Goal: Check status

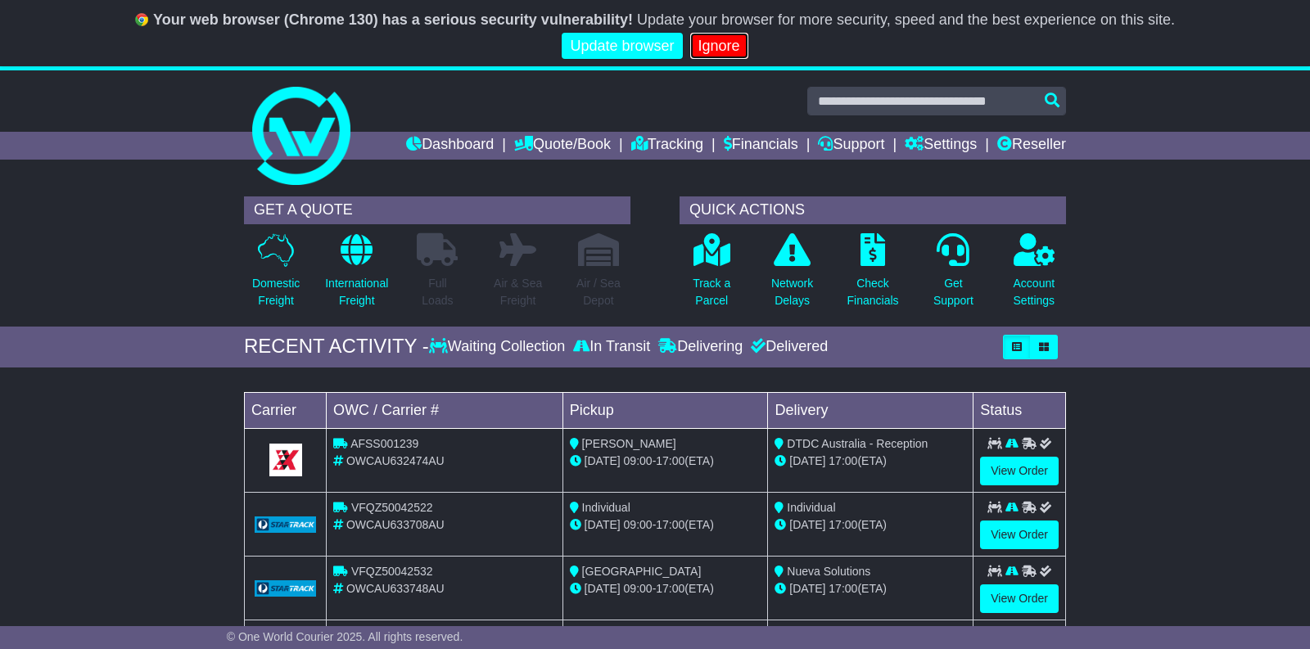
click at [733, 44] on link "Ignore" at bounding box center [719, 46] width 58 height 27
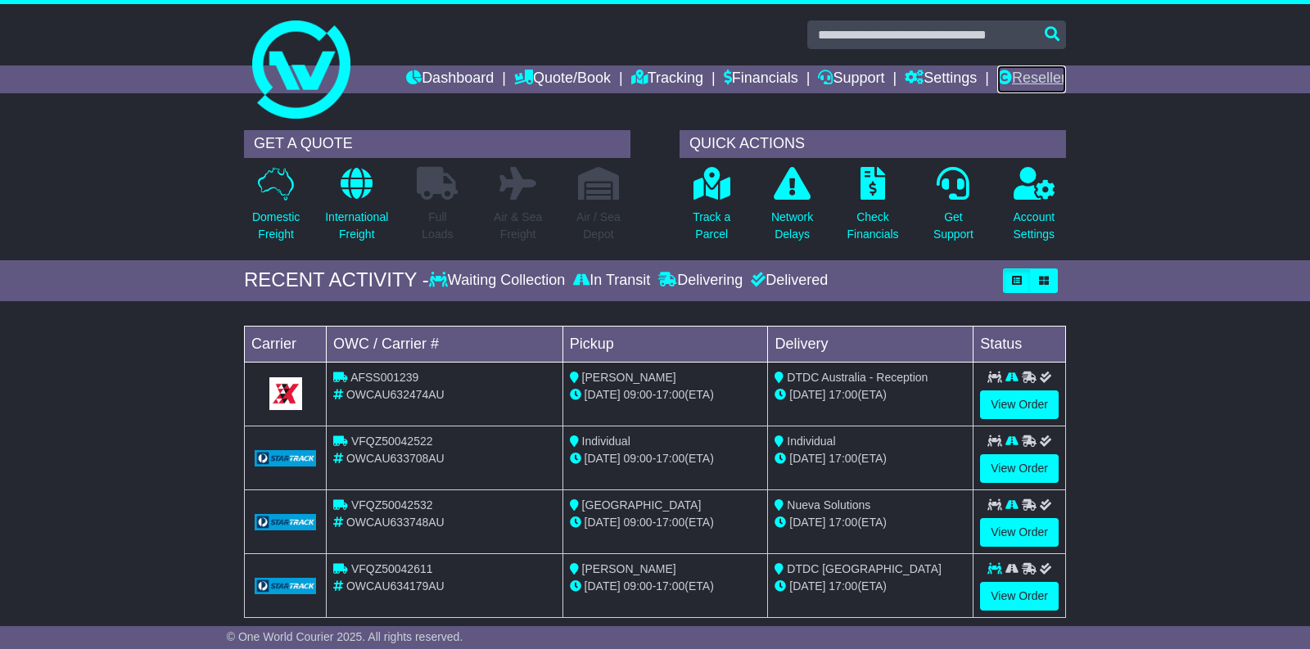
click at [1044, 79] on link "Reseller" at bounding box center [1031, 79] width 69 height 28
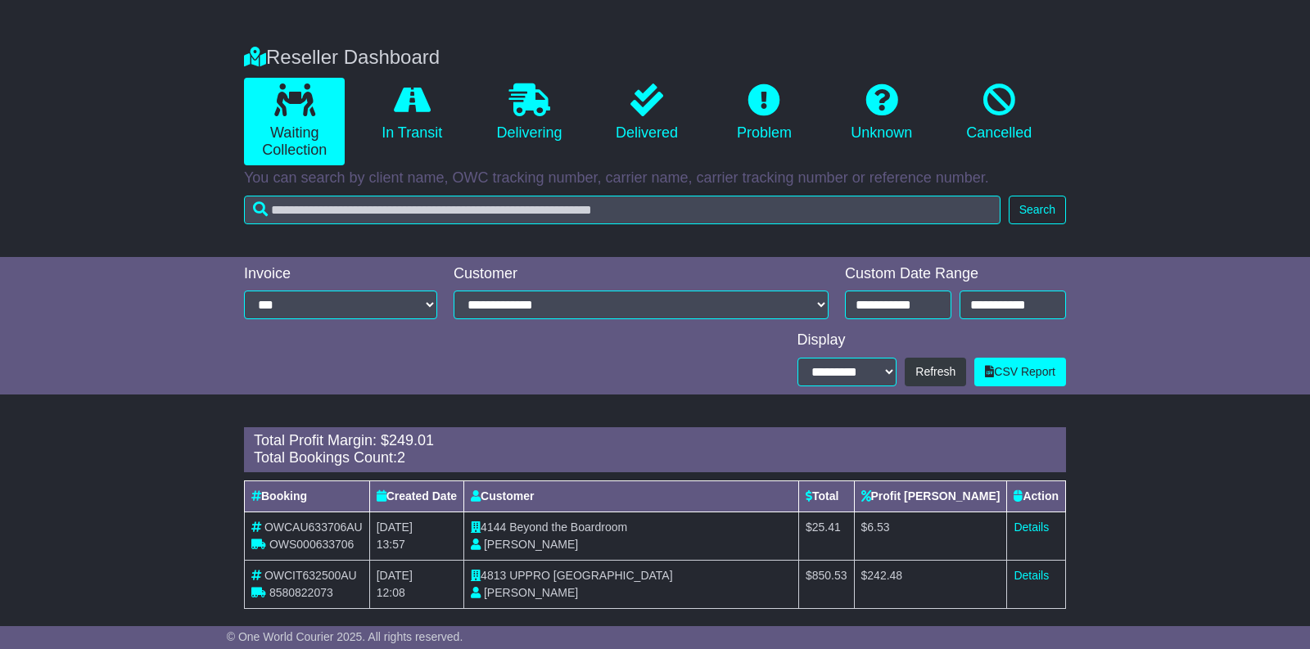
scroll to position [259, 0]
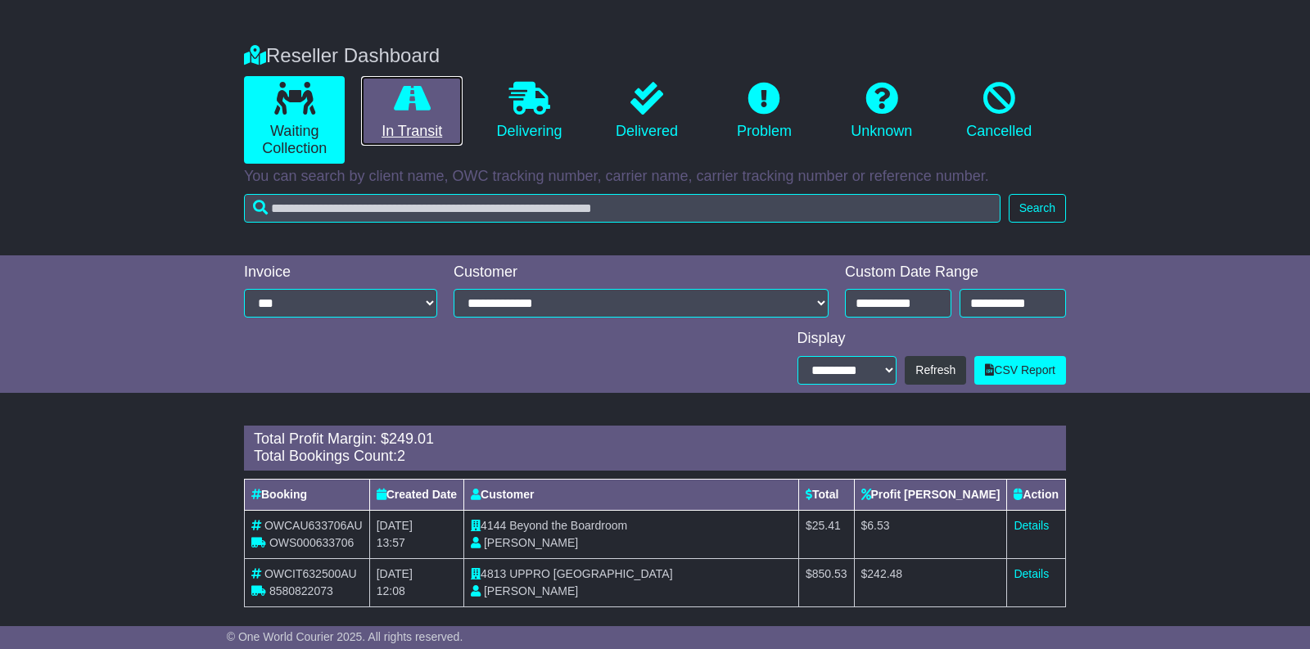
click at [403, 127] on link "In Transit" at bounding box center [411, 111] width 101 height 70
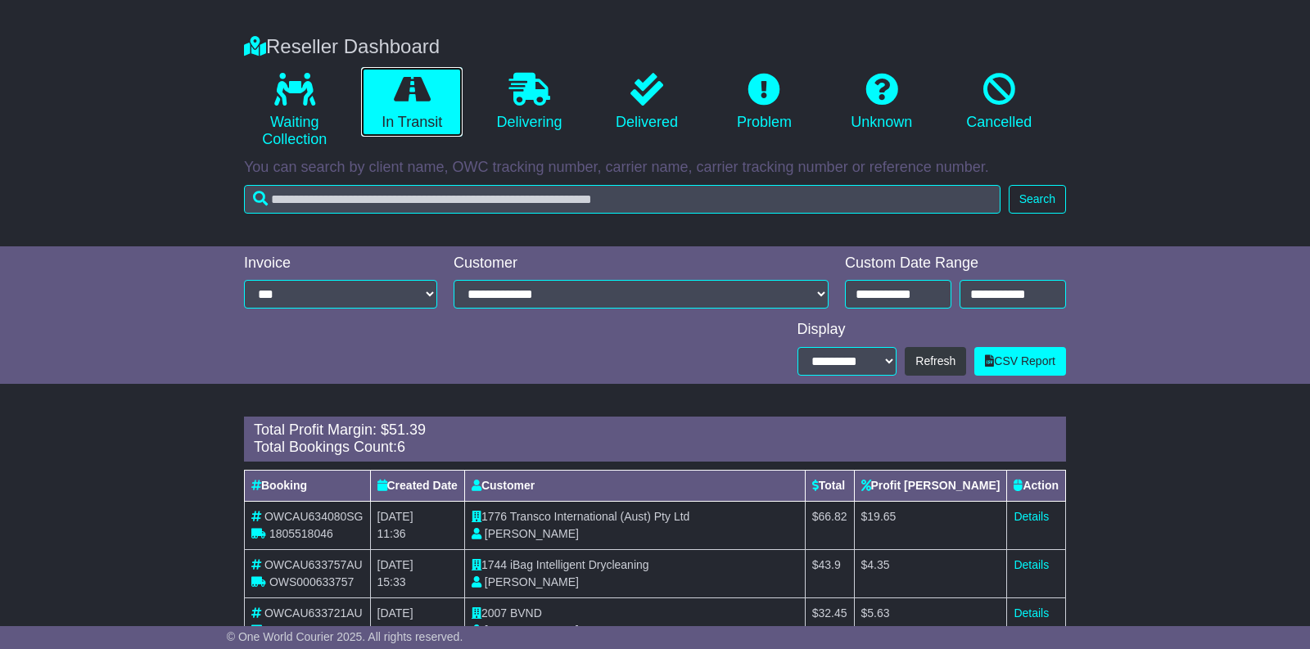
scroll to position [262, 0]
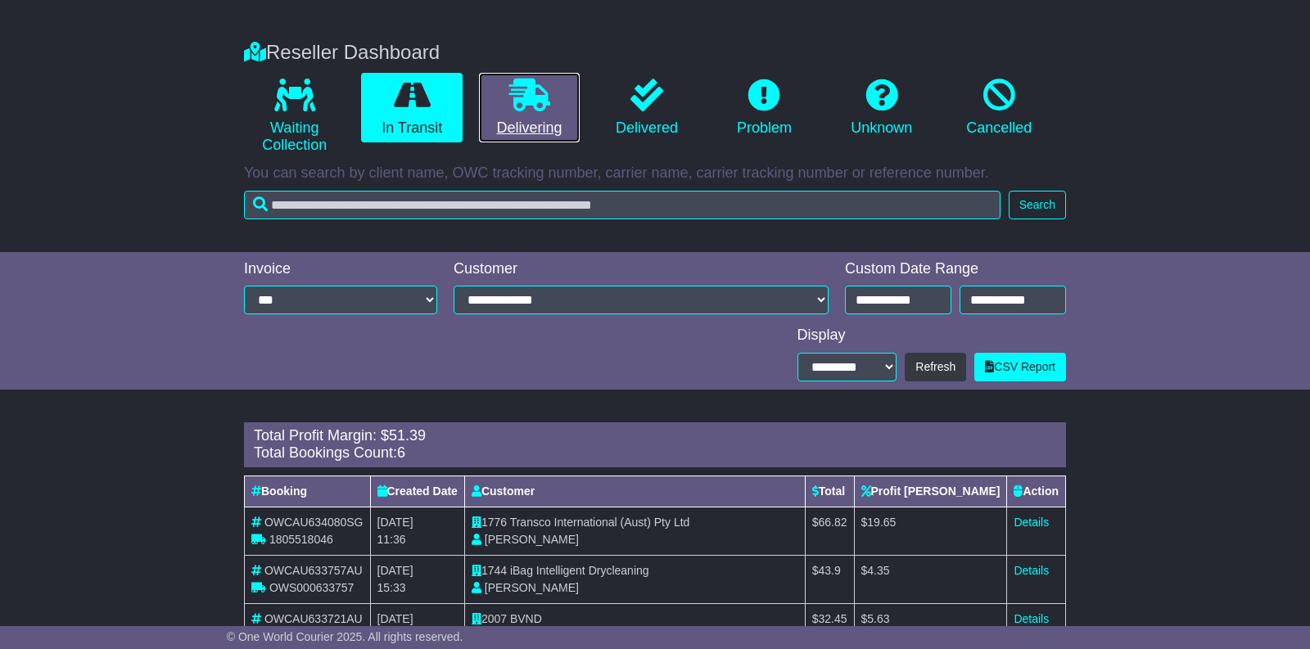
click at [523, 128] on link "Delivering" at bounding box center [529, 108] width 101 height 70
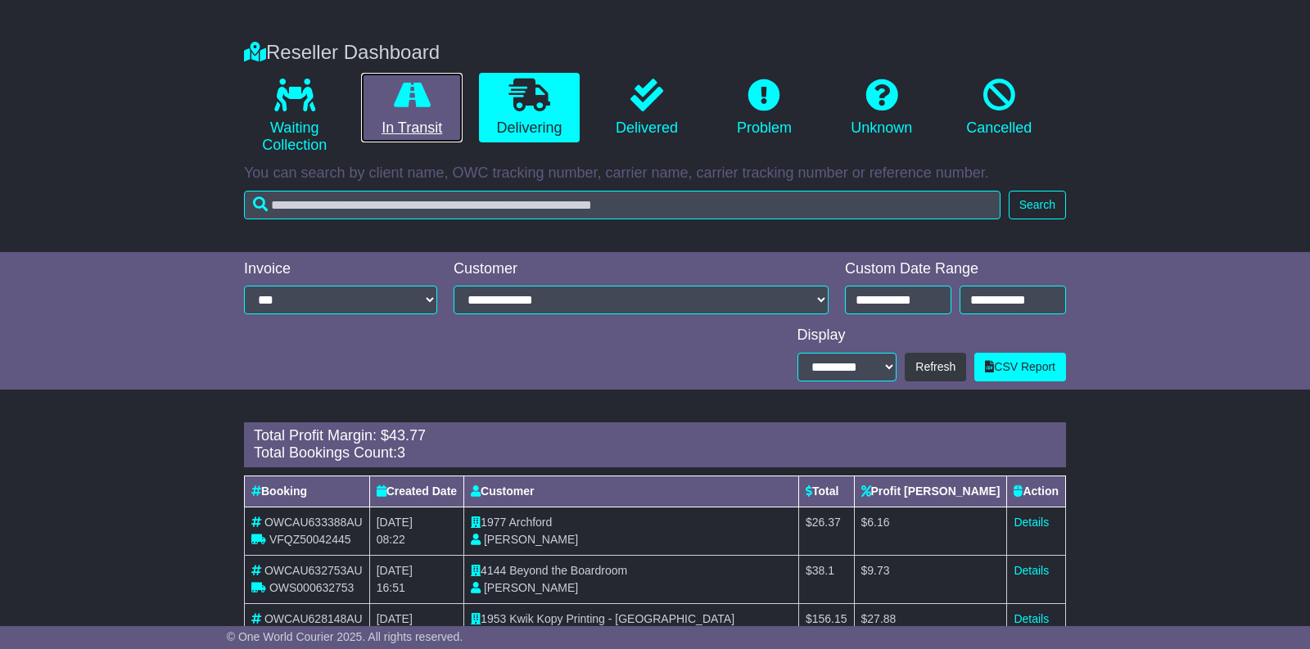
click at [392, 131] on link "In Transit" at bounding box center [411, 108] width 101 height 70
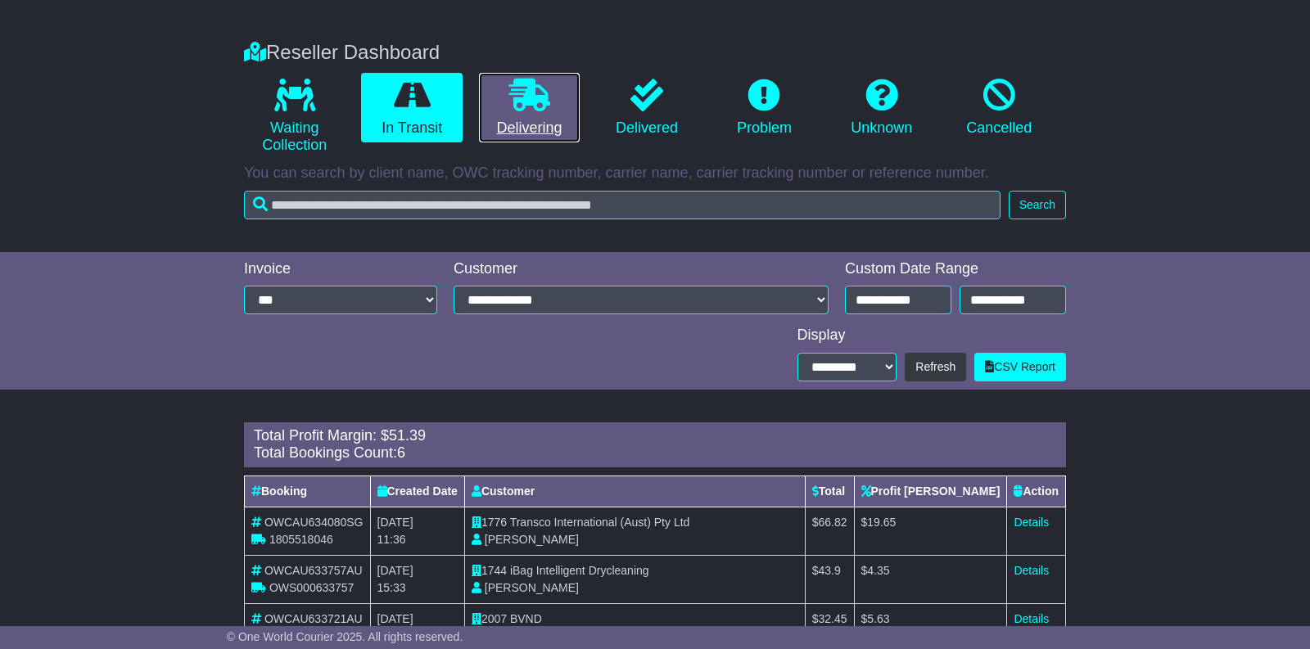
click at [532, 134] on link "Delivering" at bounding box center [529, 108] width 101 height 70
